Goal: Task Accomplishment & Management: Use online tool/utility

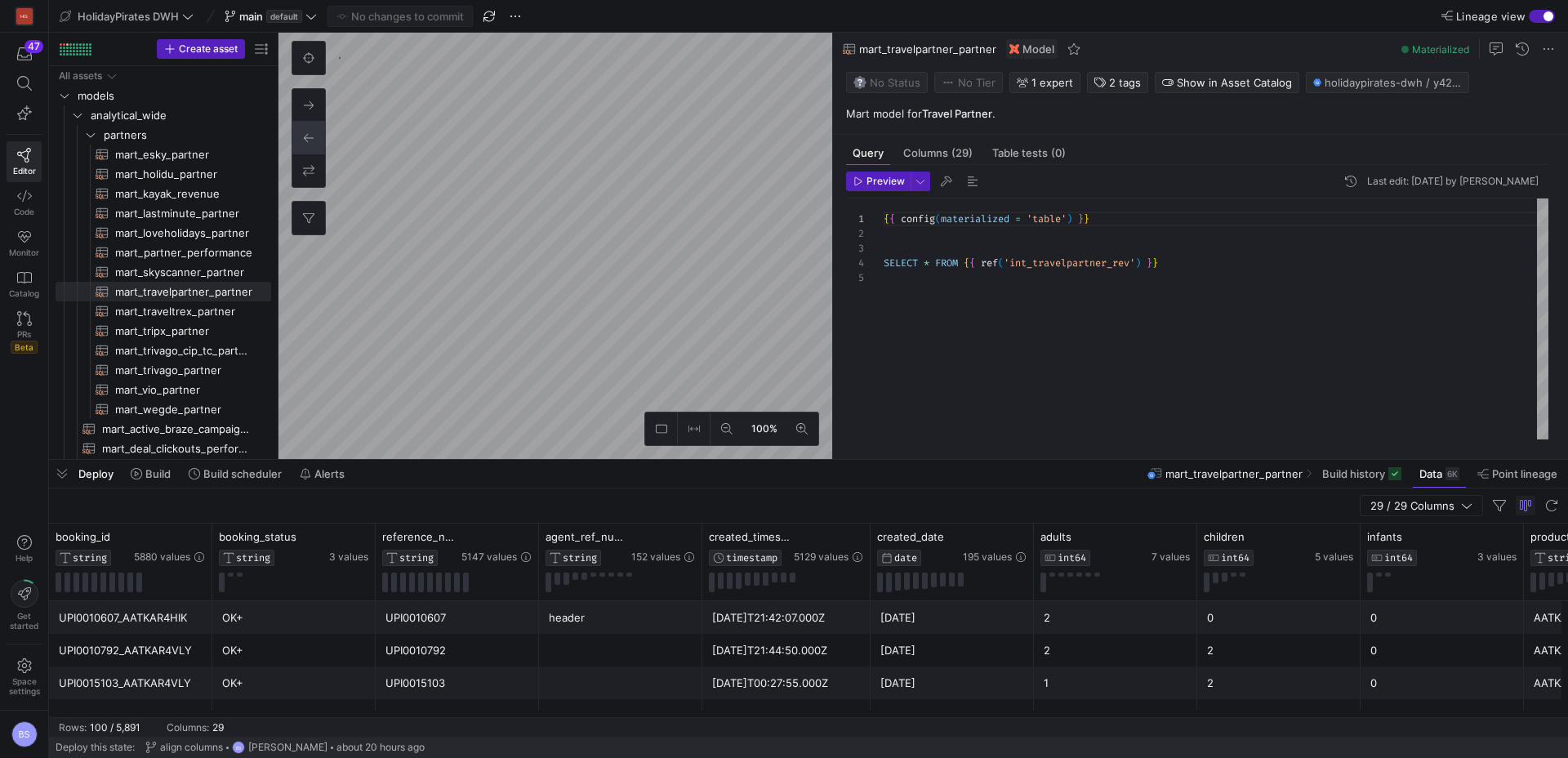
scroll to position [59, 0]
click at [193, 385] on span "mart_vio_partner​​​​​​​​​​" at bounding box center [183, 389] width 137 height 19
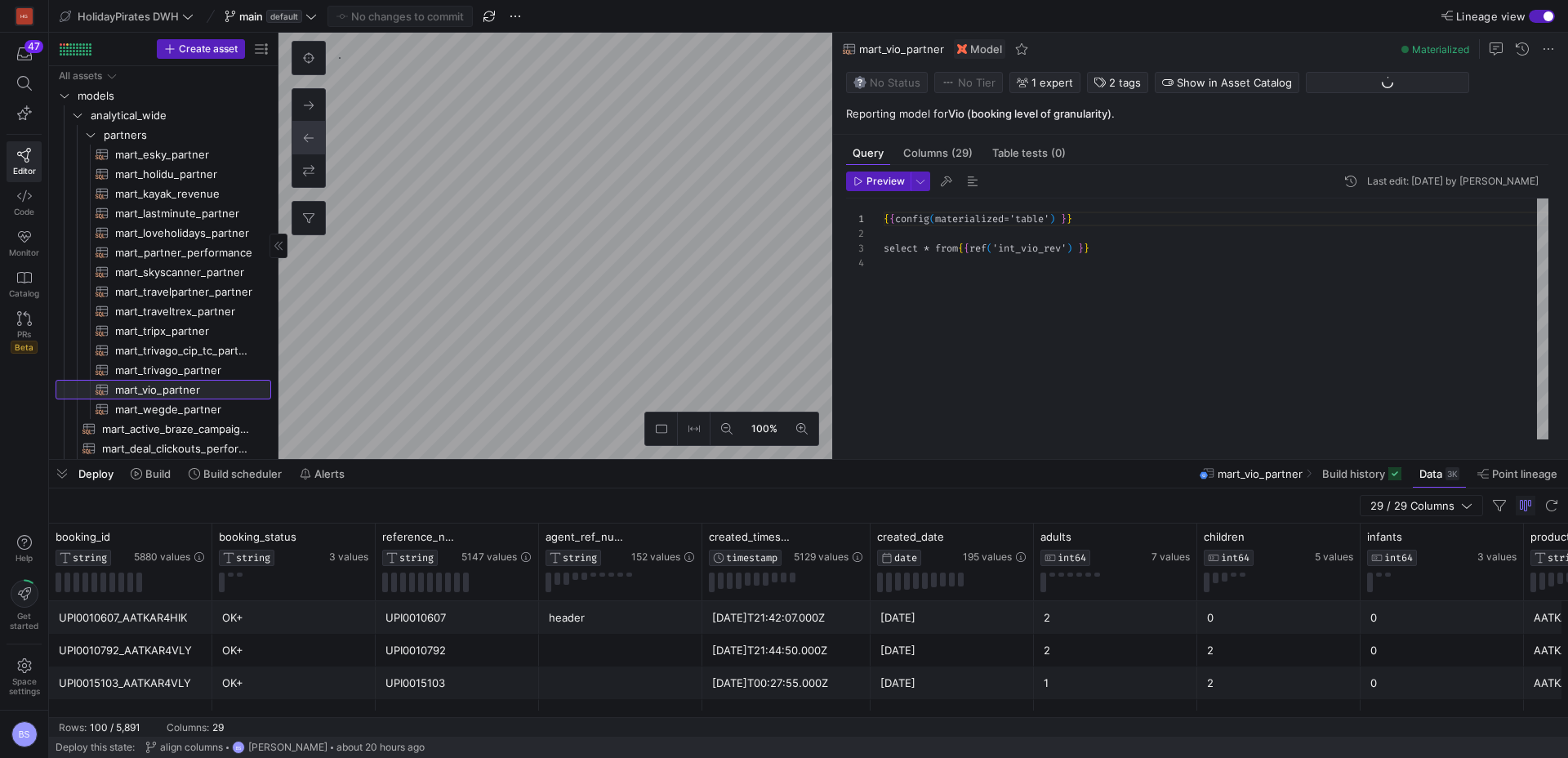
scroll to position [44, 0]
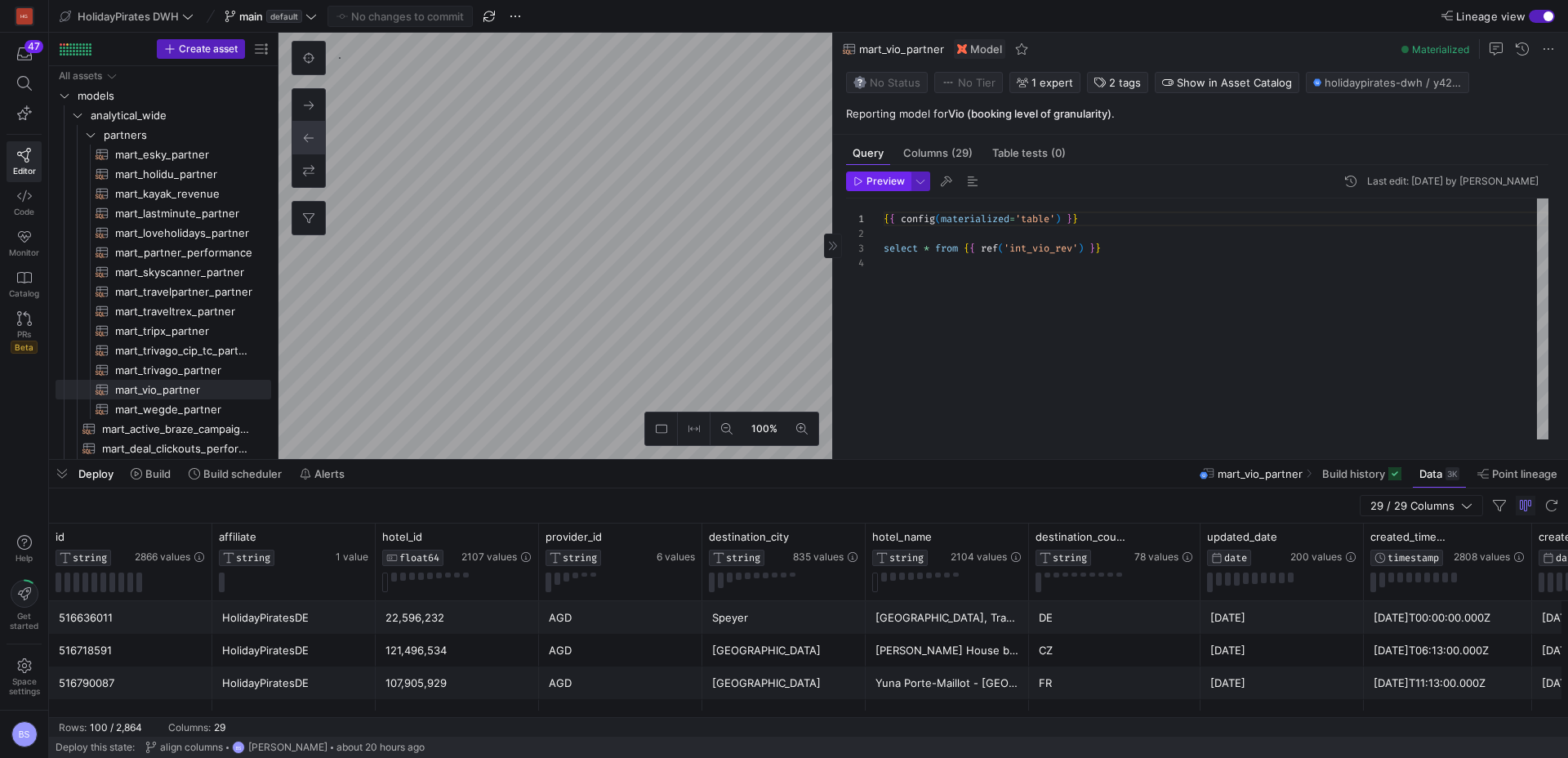
type textarea "{{ config(materialized = 'view') }} SELECT * FROM {{ source('gmail_api_fetcher'…"
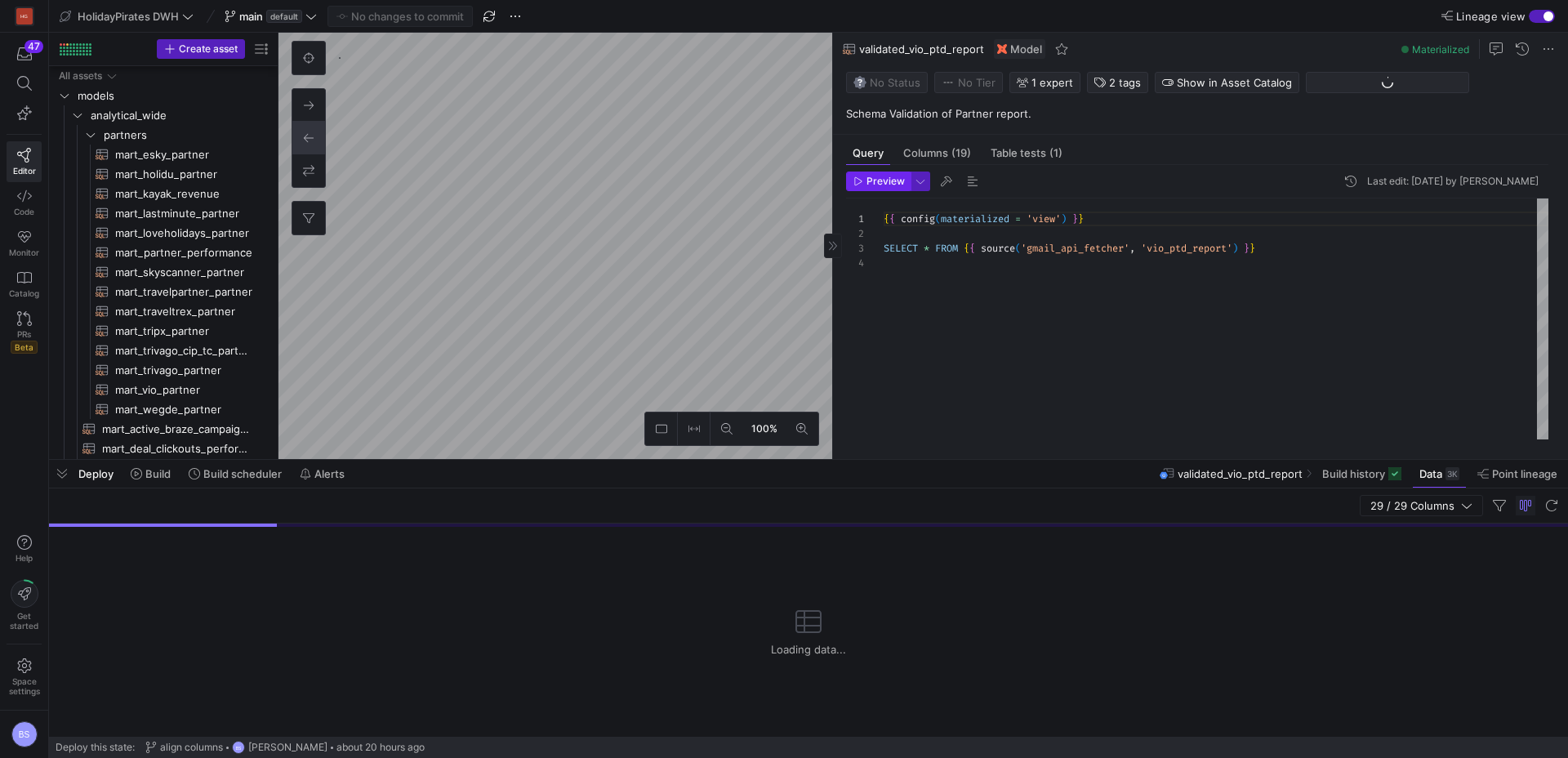
scroll to position [351, 0]
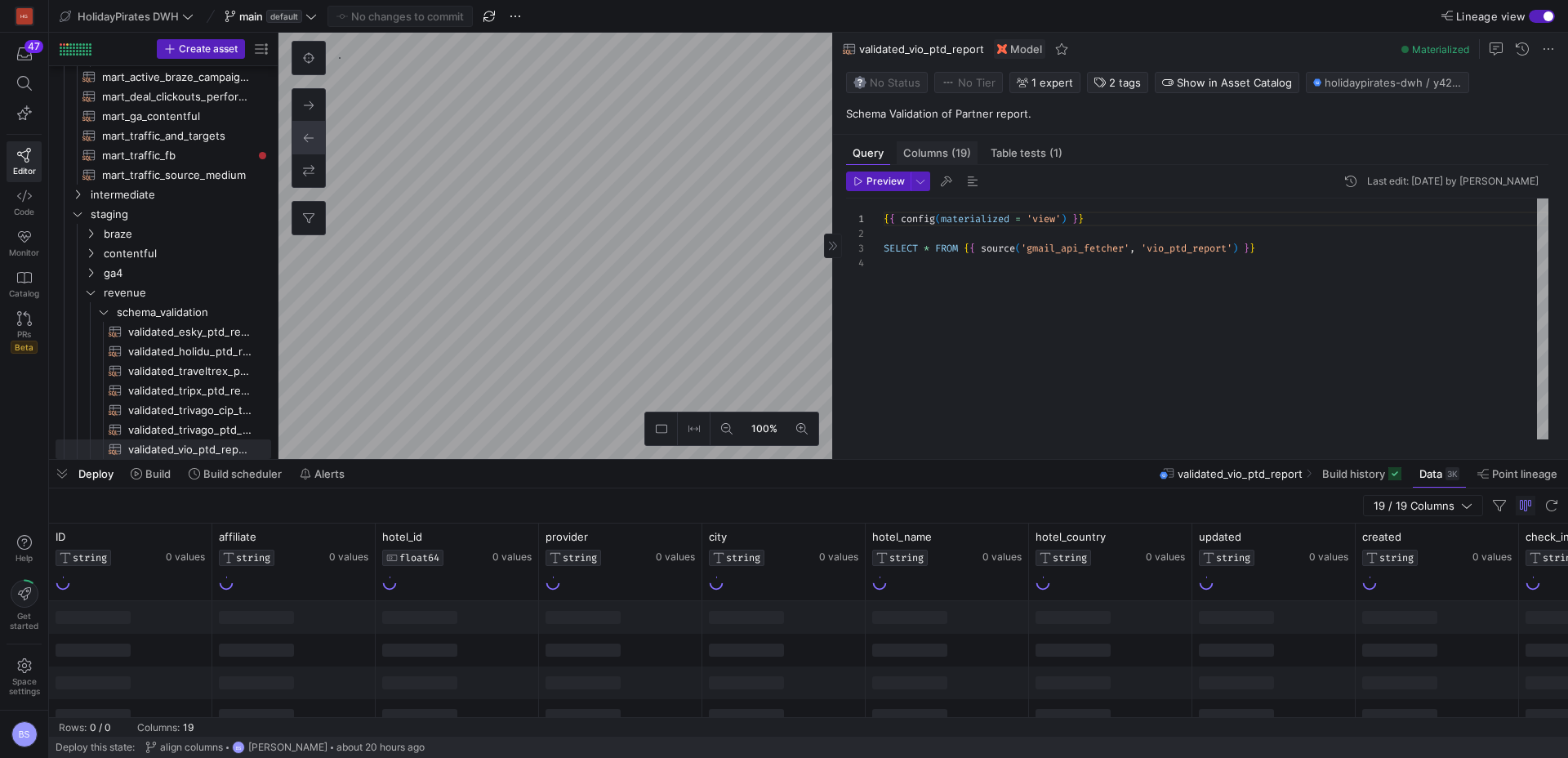
click at [947, 148] on span "Columns (19)" at bounding box center [936, 153] width 67 height 10
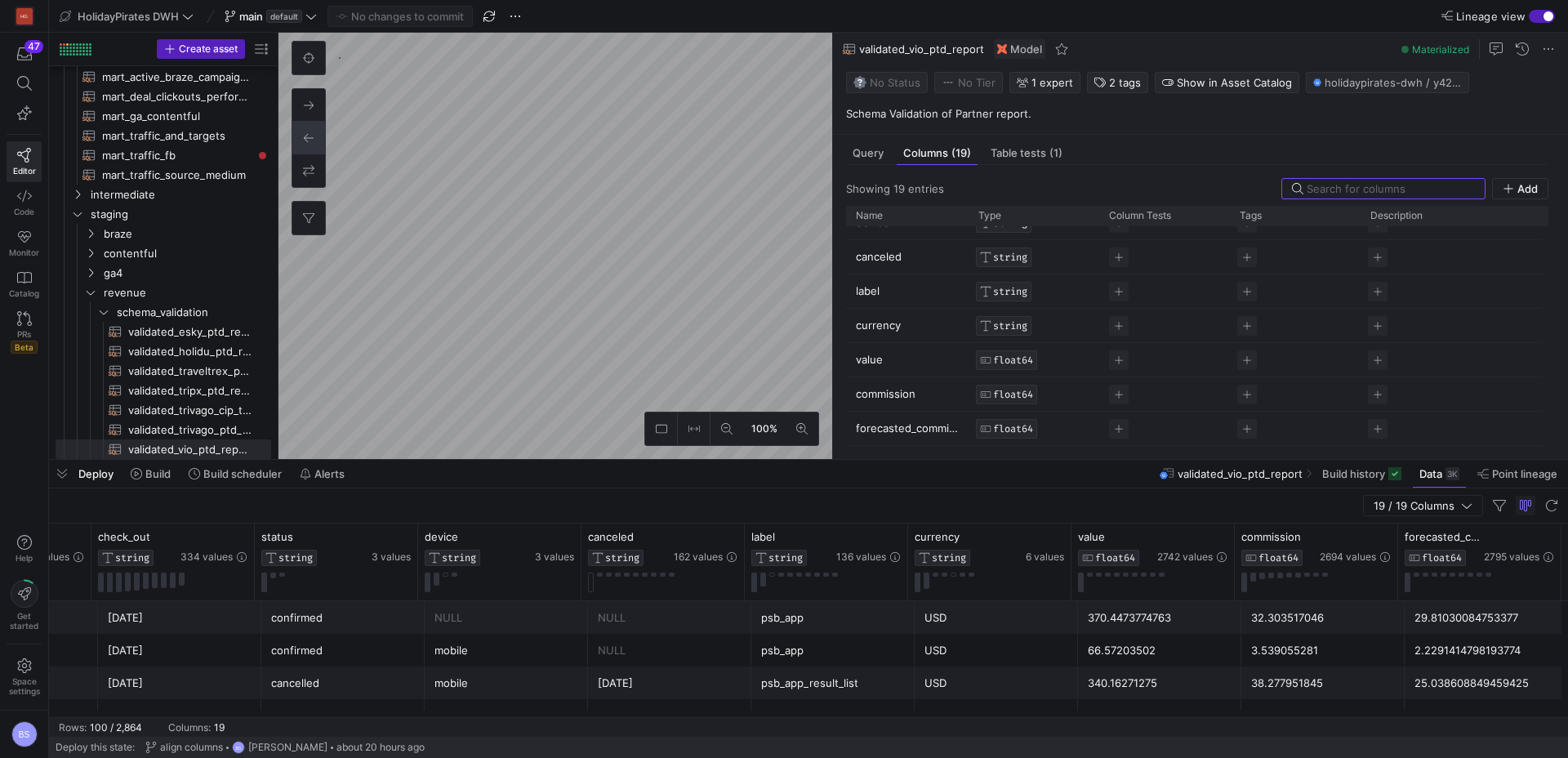
scroll to position [38, 0]
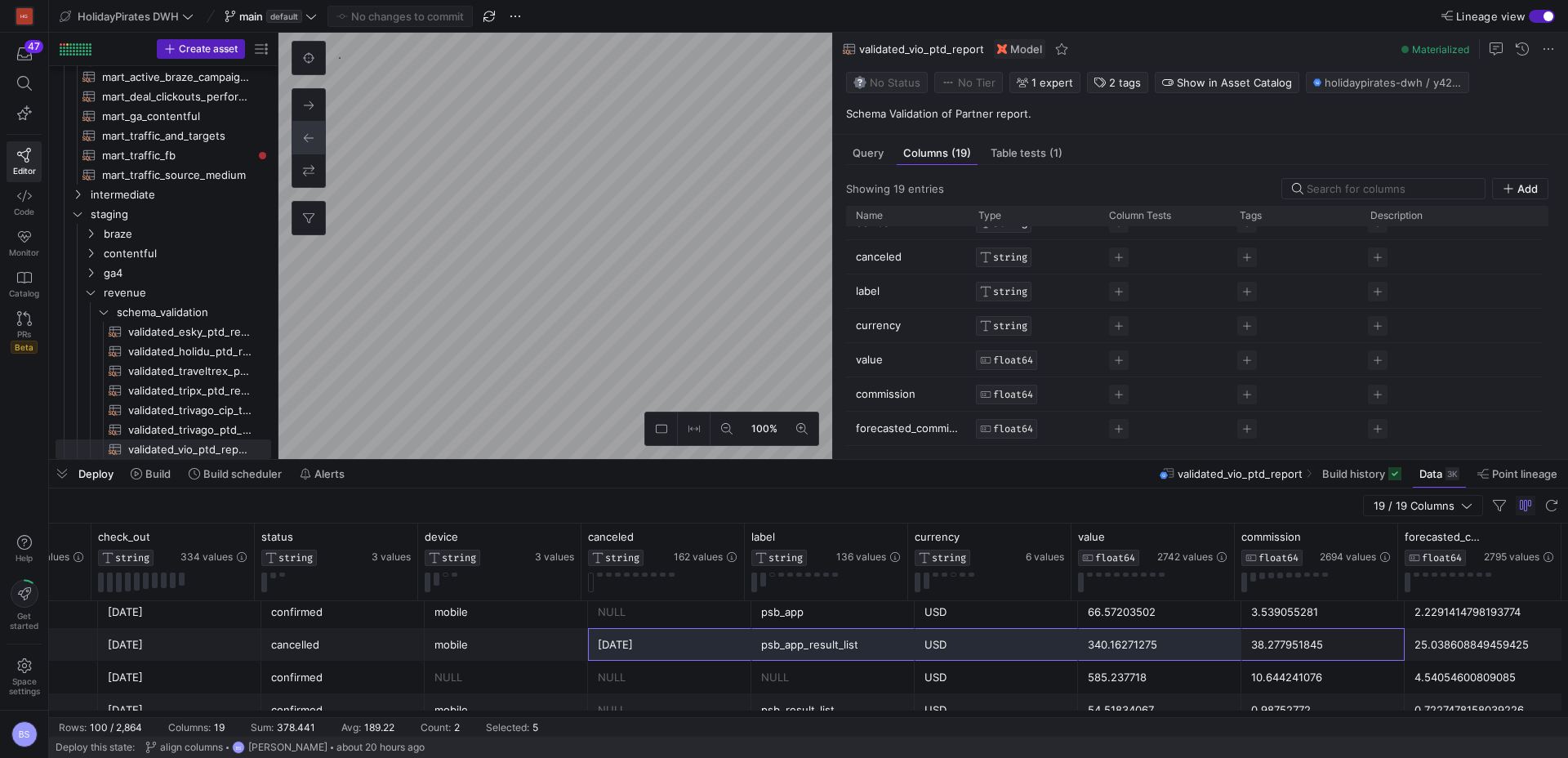
drag, startPoint x: 1283, startPoint y: 645, endPoint x: 666, endPoint y: 638, distance: 617.0
click at [666, 638] on div "[DATE] 21:32:00 2025-09-21 [DATE] cancelled mobile [DATE] psb_app_result_list U…" at bounding box center [16, 644] width 3104 height 32
drag, startPoint x: 1466, startPoint y: 651, endPoint x: 649, endPoint y: 654, distance: 817.0
click at [649, 654] on div "[DATE] 21:32:00 2025-09-21 [DATE] cancelled mobile [DATE] psb_app_result_list U…" at bounding box center [16, 644] width 3104 height 32
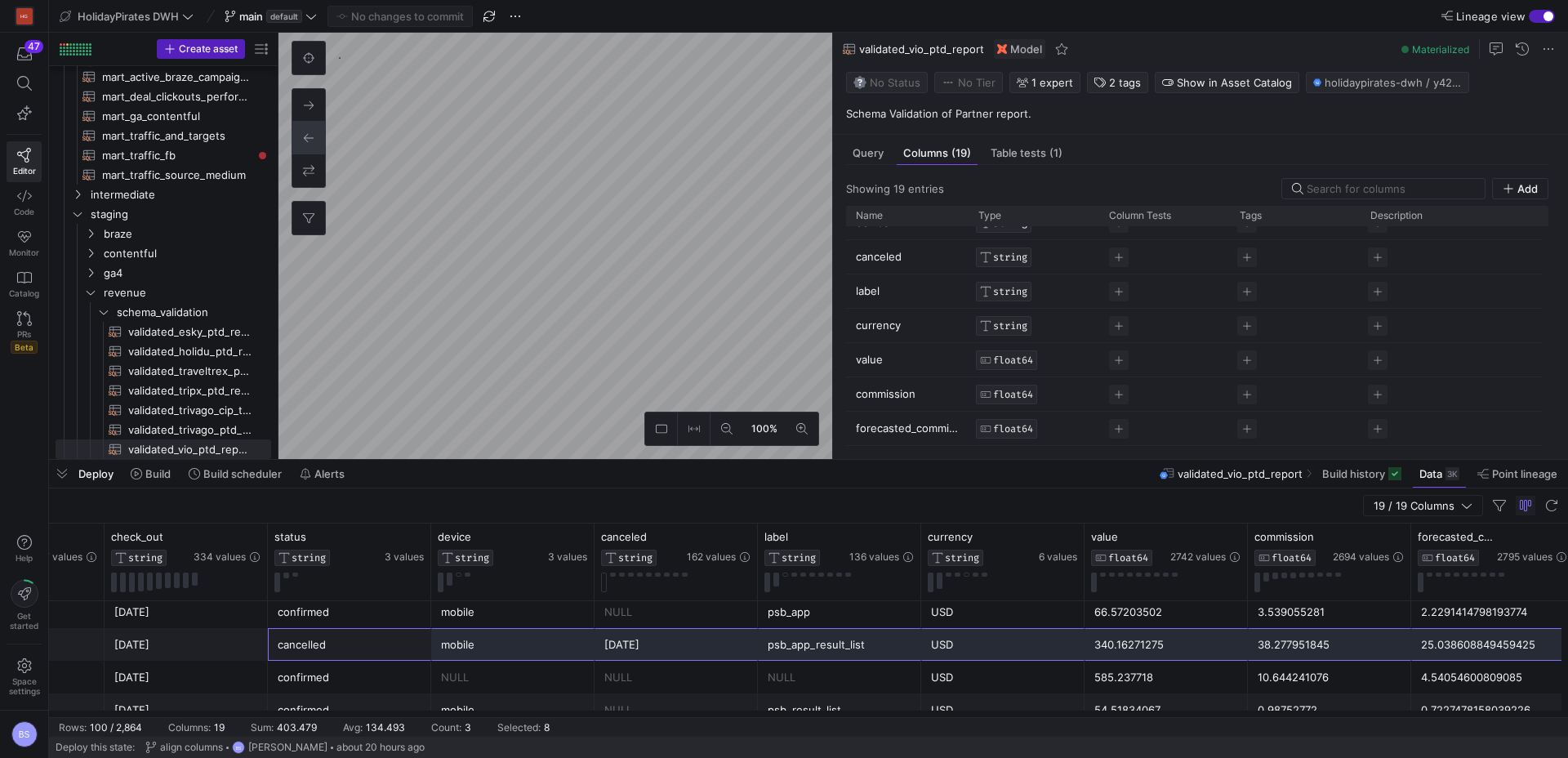
scroll to position [0, 1591]
drag, startPoint x: 582, startPoint y: 647, endPoint x: 1545, endPoint y: 646, distance: 963.0
click at [1545, 646] on div "[DATE] 21:32:00 2025-09-21 [DATE] cancelled mobile [DATE] psb_app_result_list U…" at bounding box center [16, 644] width 3104 height 32
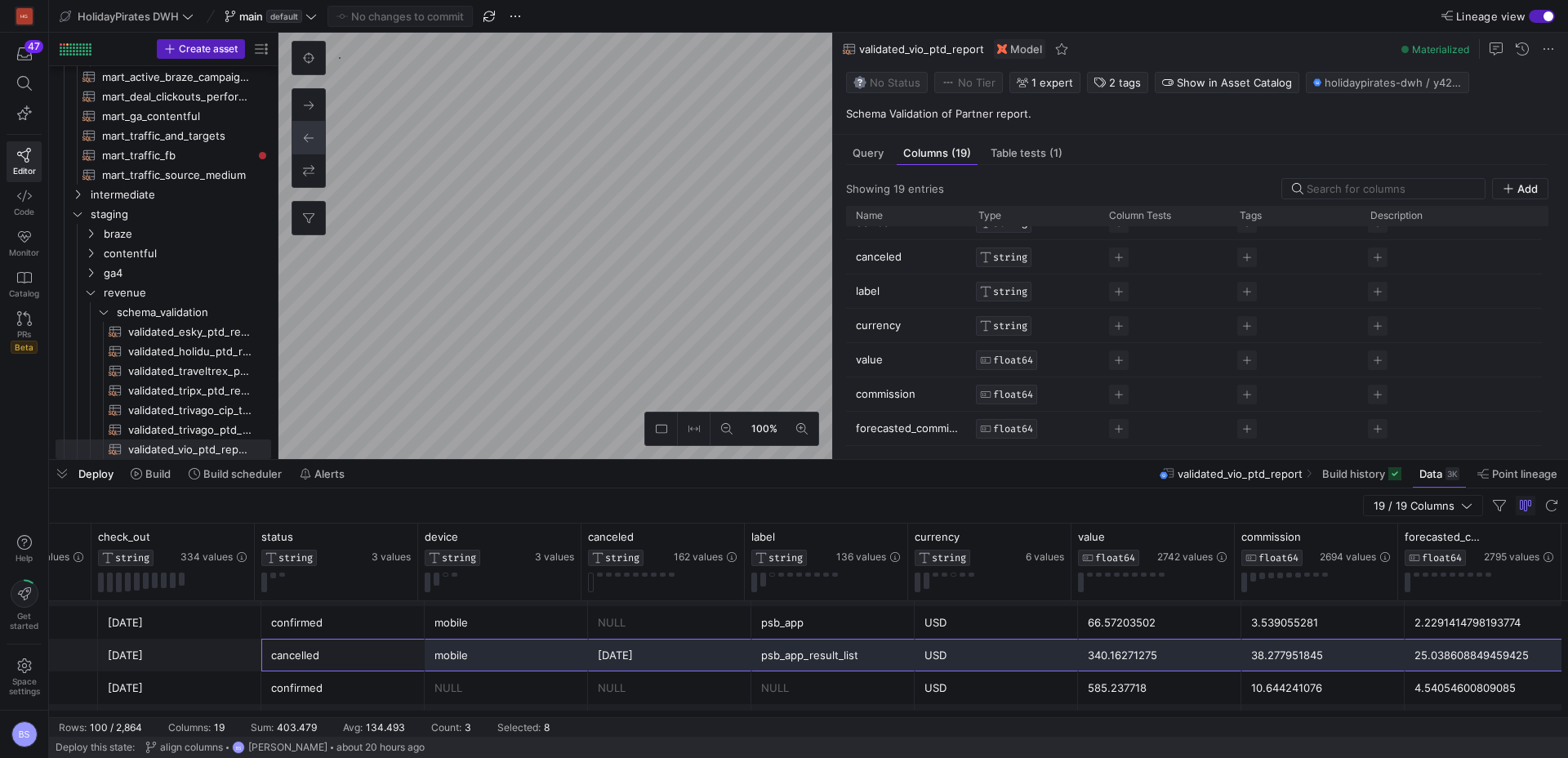
click at [1331, 657] on div "38.277951845" at bounding box center [1323, 655] width 143 height 32
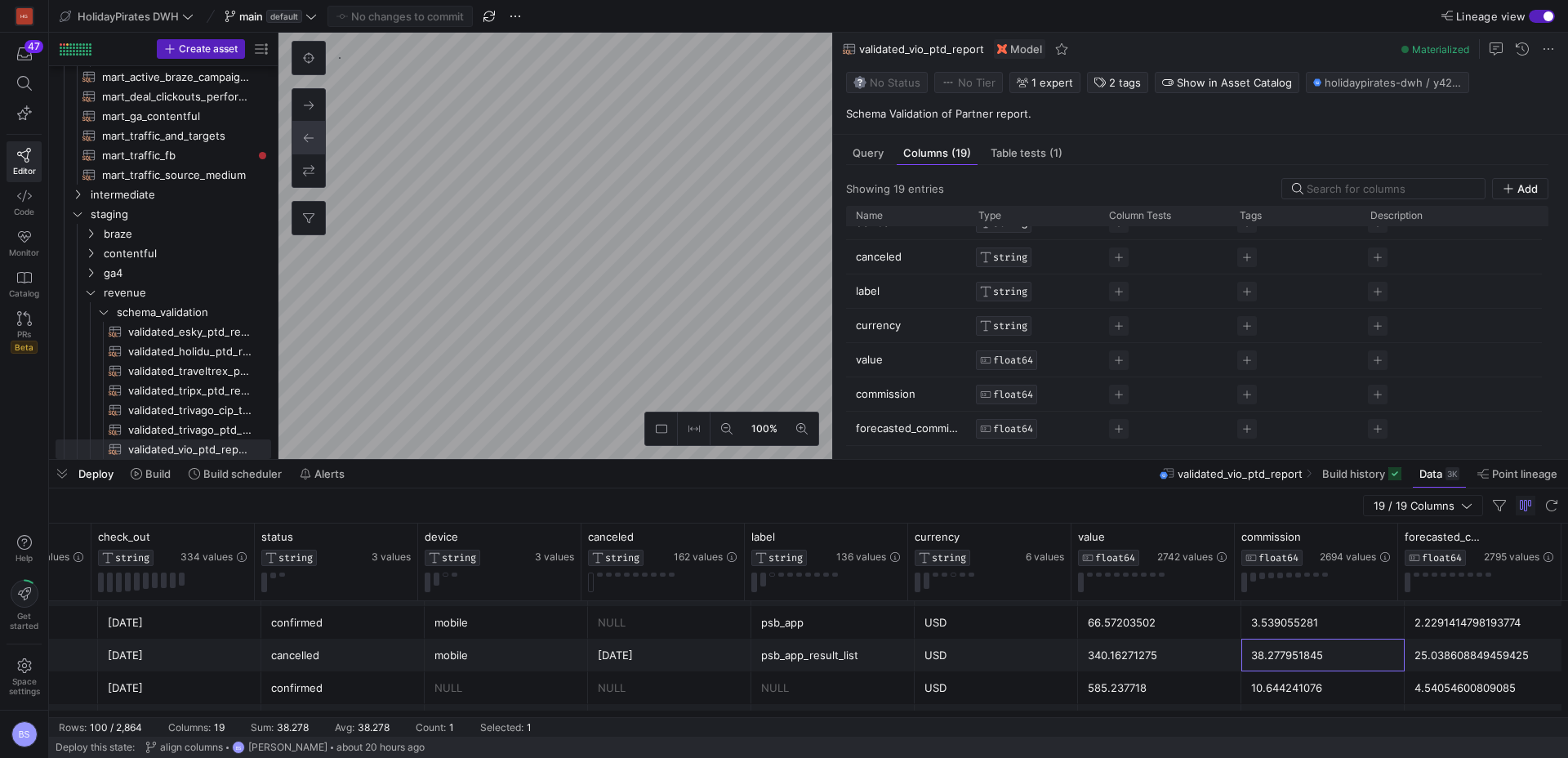
click at [1471, 662] on div "25.038608849459425" at bounding box center [1485, 655] width 143 height 32
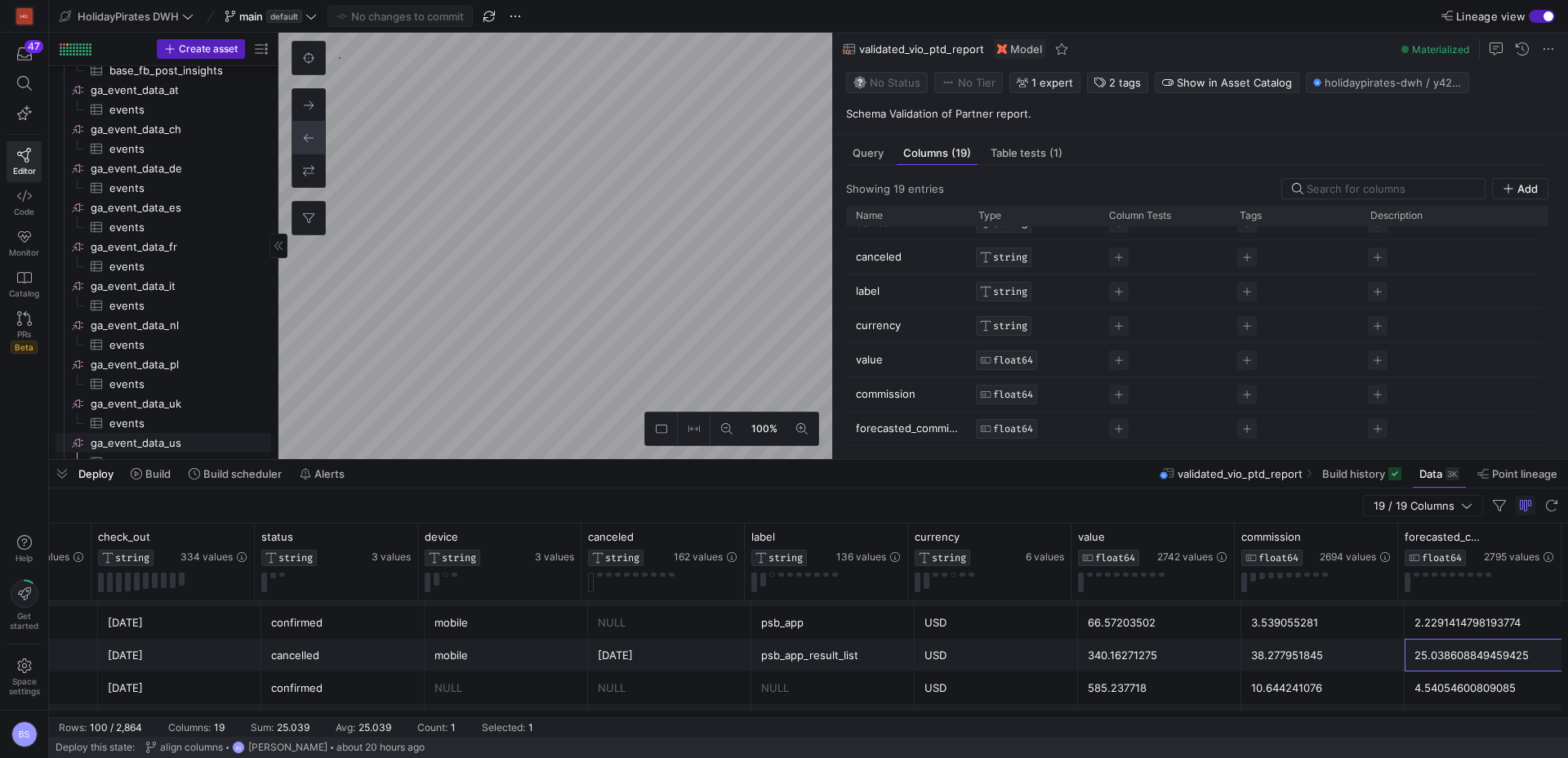
scroll to position [2075, 0]
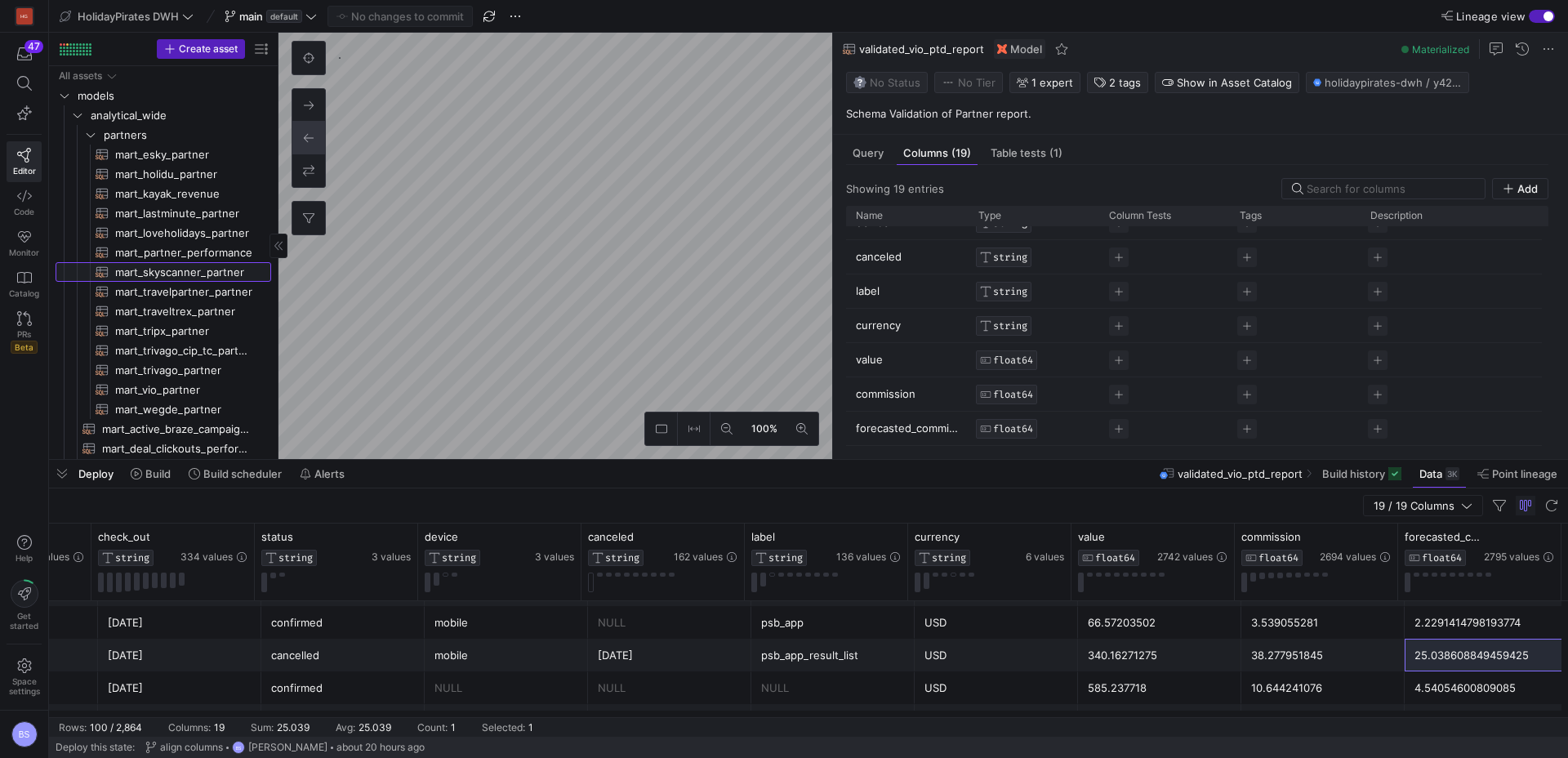
click at [213, 278] on span "mart_skyscanner_partner​​​​​​​​​​" at bounding box center [183, 273] width 137 height 19
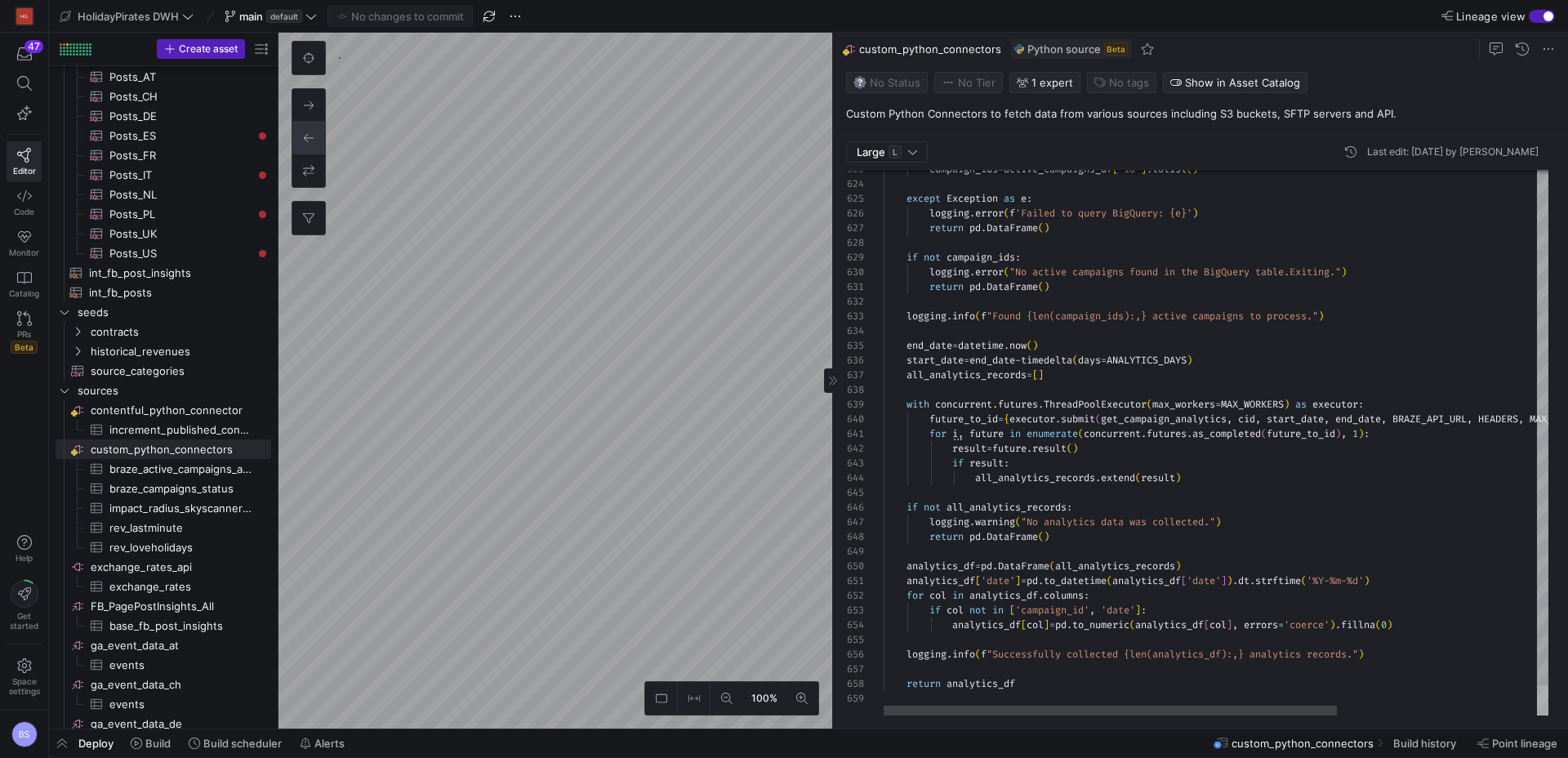
click at [1521, 711] on div "campaign_ids = active_campaigns_df [ 'id' ] . tolist ( ) except Exception as e …" at bounding box center [1216, 443] width 665 height 545
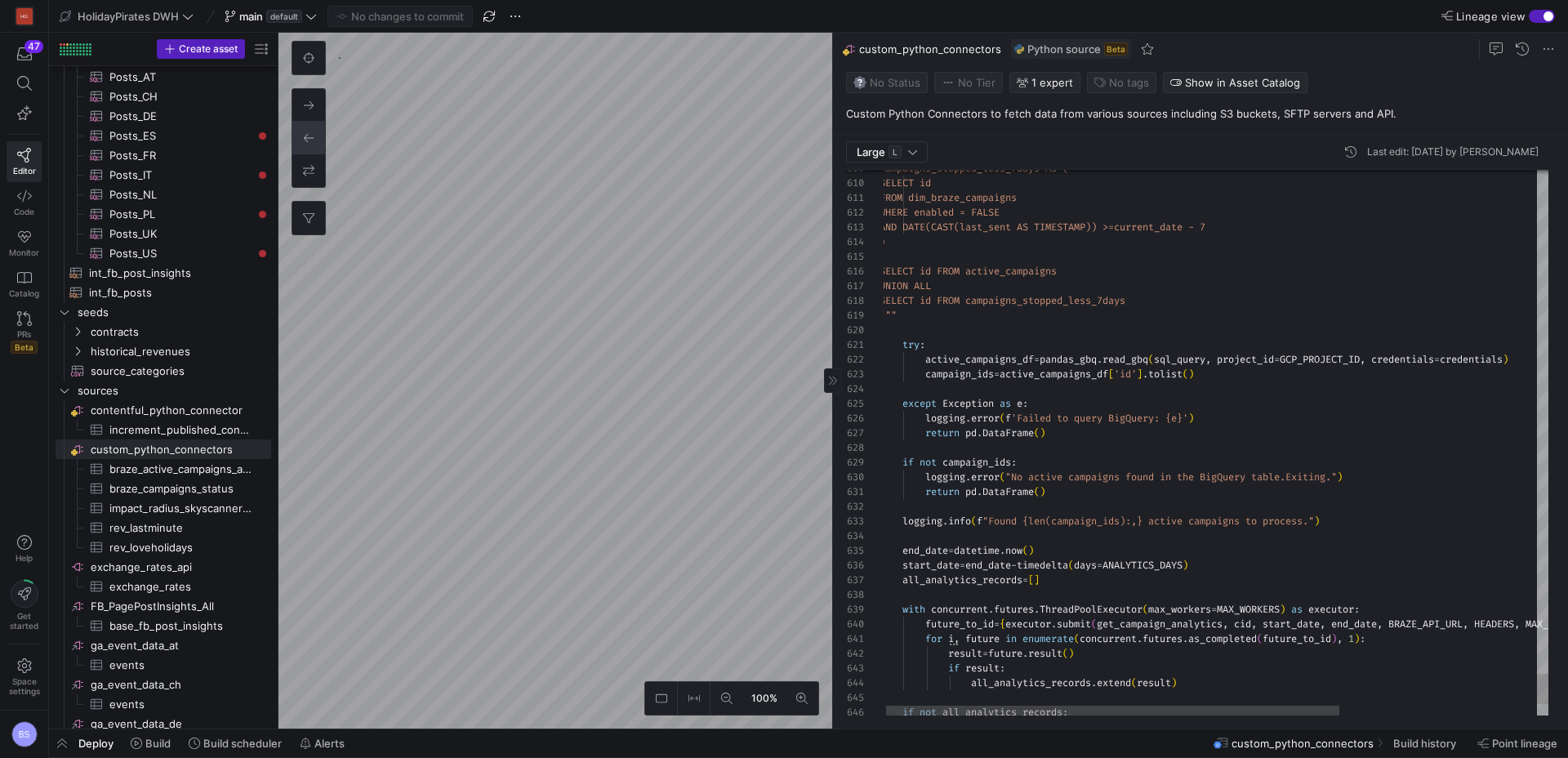
type textarea "try: active_campaigns_df = pandas_[DOMAIN_NAME]_gbq(sql_query, project_id=GCP_P…"
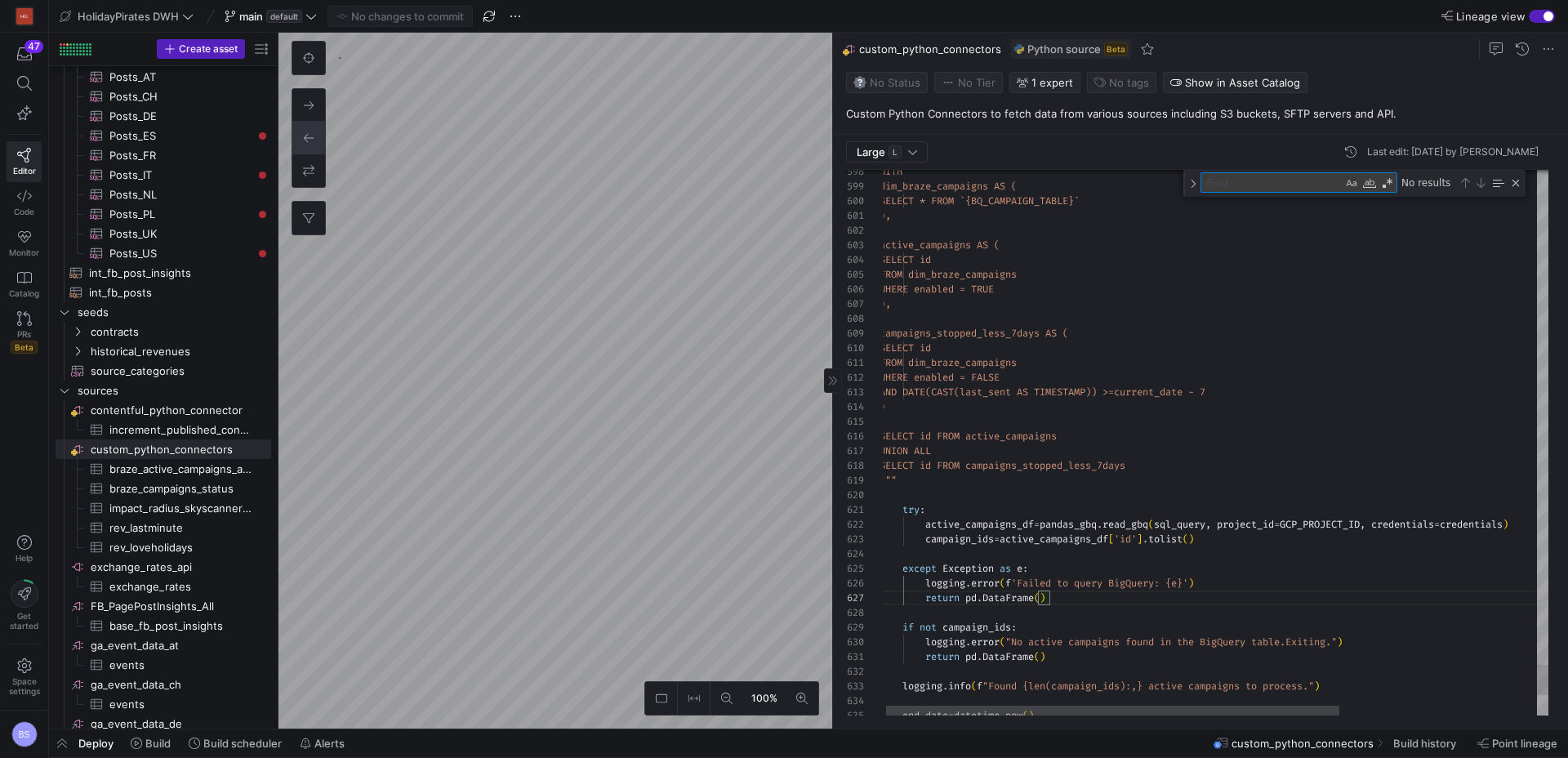
type textarea "s"
type textarea "'REFERRAL_TYPE': '0', 'ADV_PROMOCODE': '0', 'ACTION_ID': '0', 'ADV_NOTE': '0', …"
type textarea "sk"
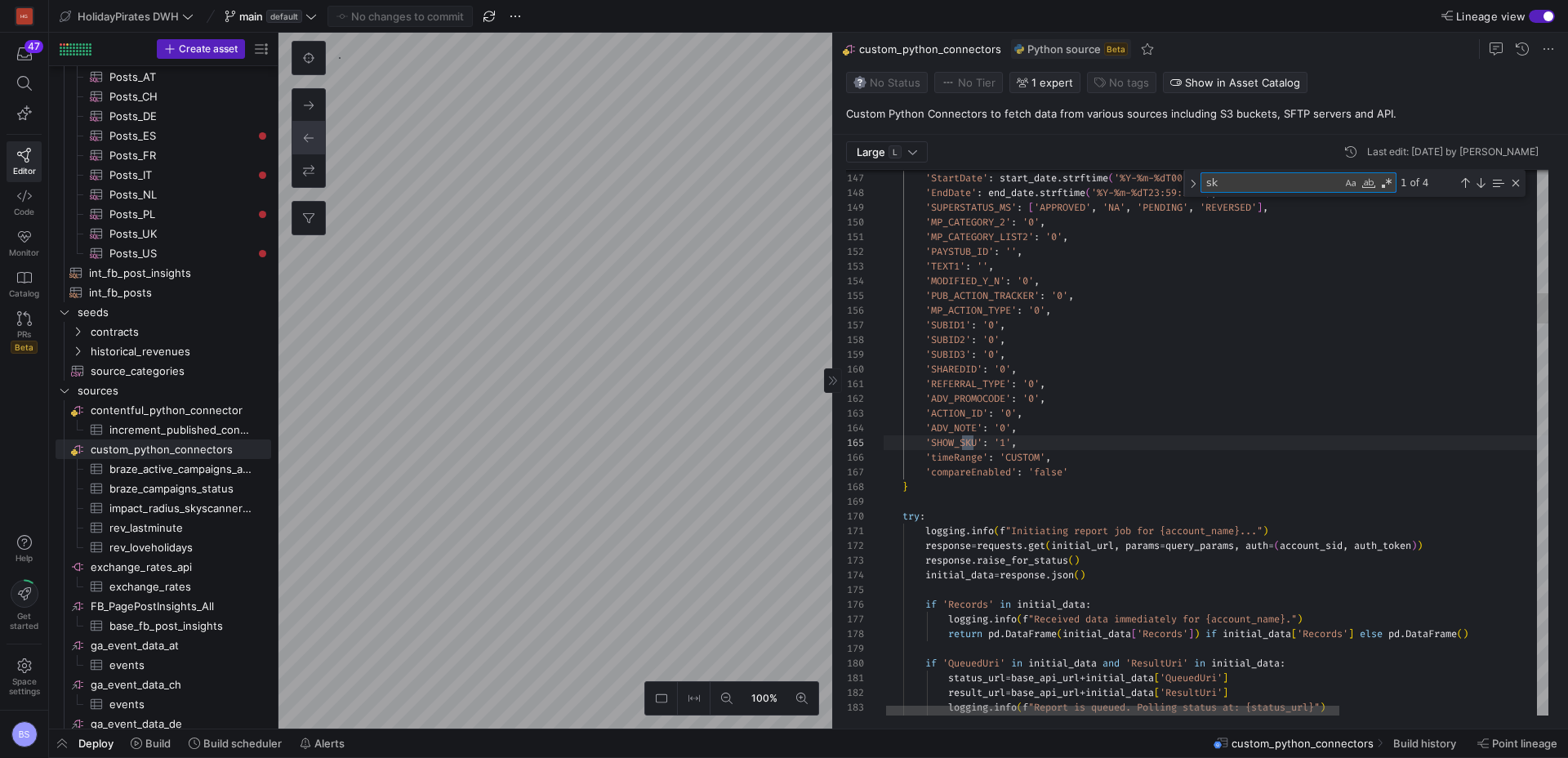
type textarea "@data_loader def impact_radius_skyscanner_revenues(context) -> pd.DataFrame: ""…"
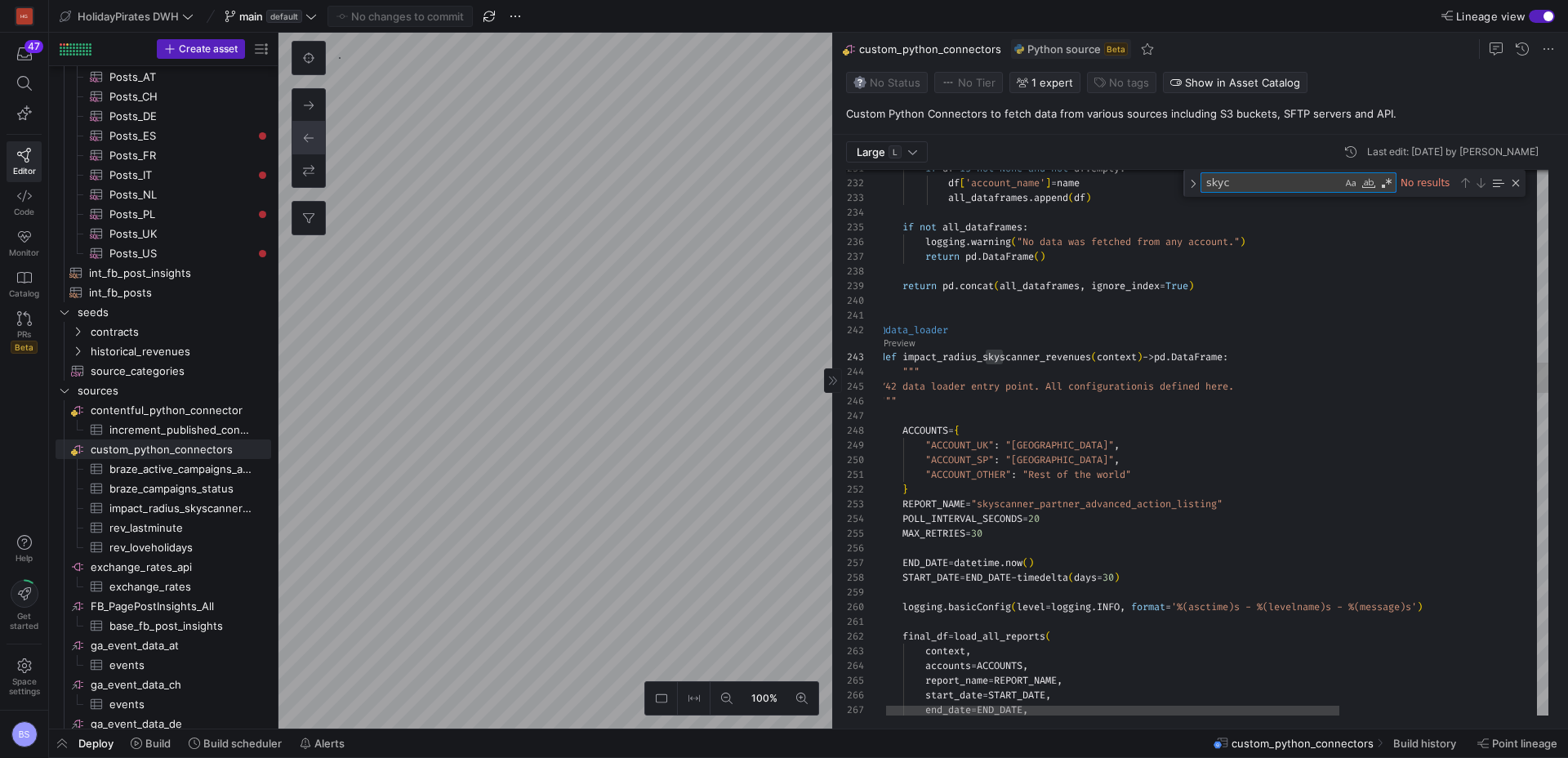
type textarea "skyc"
drag, startPoint x: 996, startPoint y: 503, endPoint x: 1241, endPoint y: 502, distance: 245.0
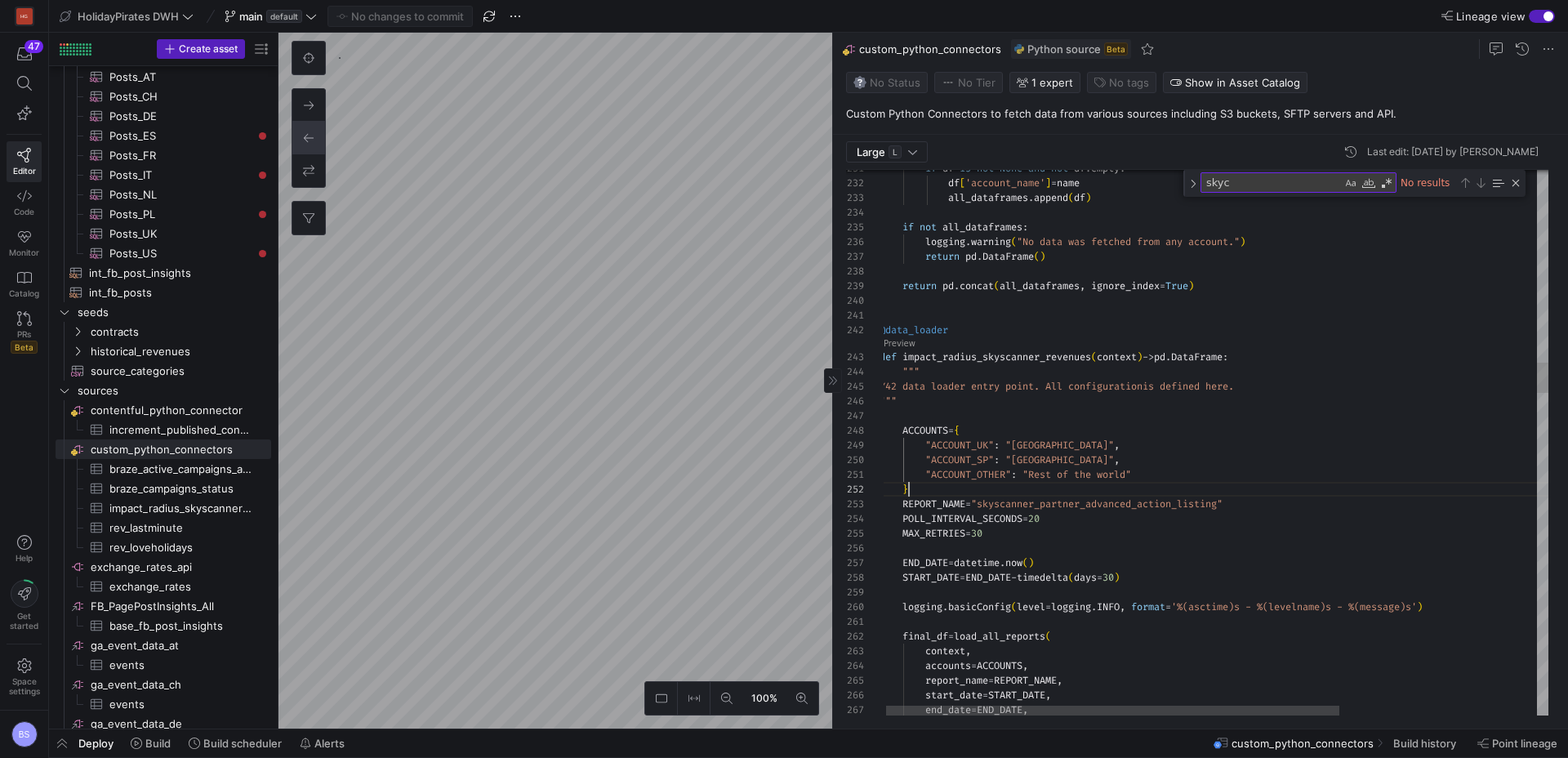
drag, startPoint x: 1239, startPoint y: 502, endPoint x: 1105, endPoint y: 506, distance: 134.1
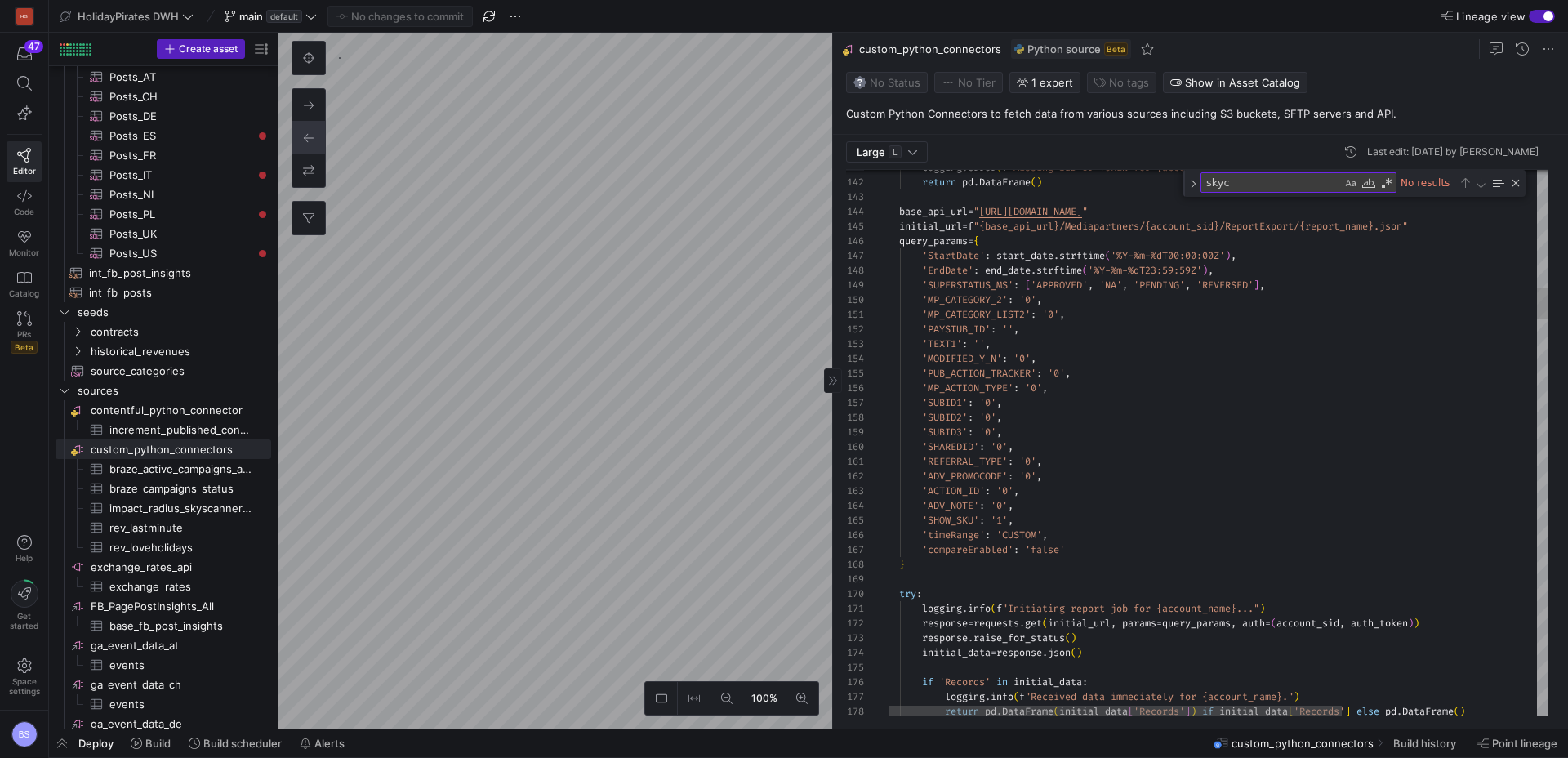
type textarea "'MP_CATEGORY_LIST2': '0', 'PAYSTUB_ID': '', 'TEXT1': '', 'MODIFIED_Y_N': '0', '…"
